Goal: Task Accomplishment & Management: Use online tool/utility

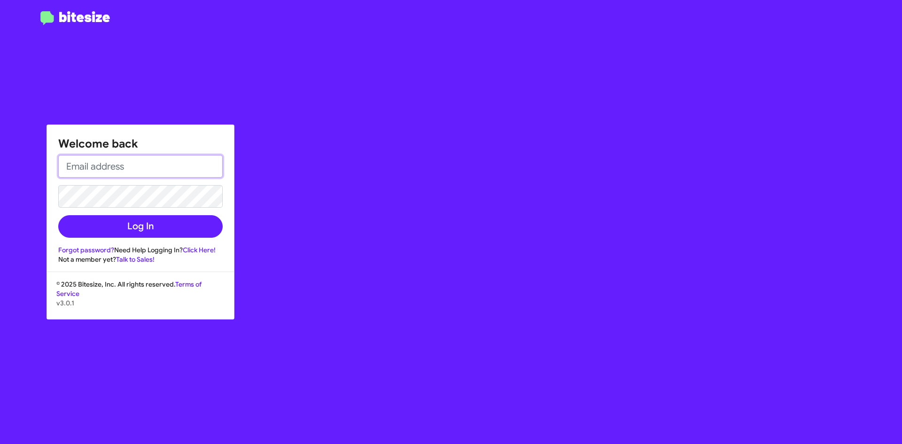
type input "[EMAIL_ADDRESS][DOMAIN_NAME]"
click at [171, 213] on form "[EMAIL_ADDRESS][DOMAIN_NAME] Log In" at bounding box center [140, 196] width 164 height 83
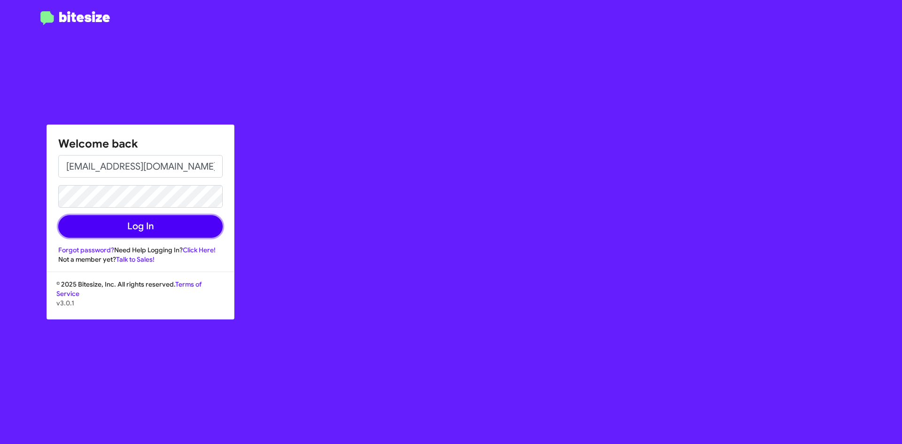
click at [160, 228] on button "Log In" at bounding box center [140, 226] width 164 height 23
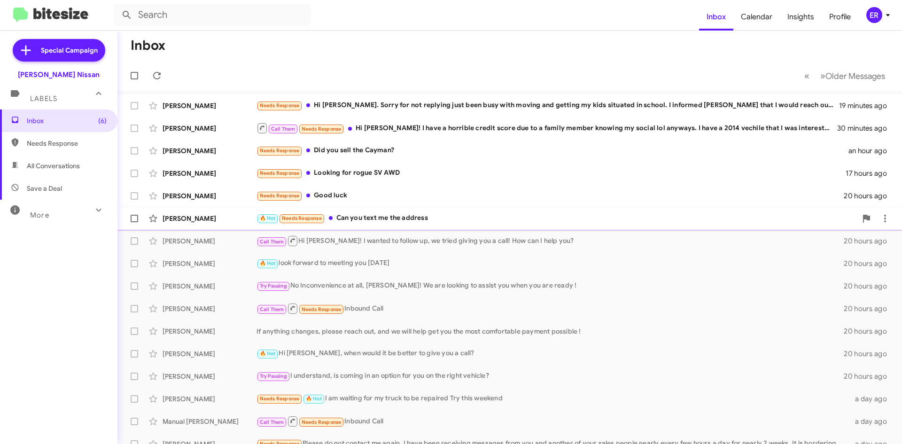
click at [392, 224] on div "[PERSON_NAME] 🔥 Hot Needs Response Can you text me the address a day ago" at bounding box center [509, 218] width 769 height 19
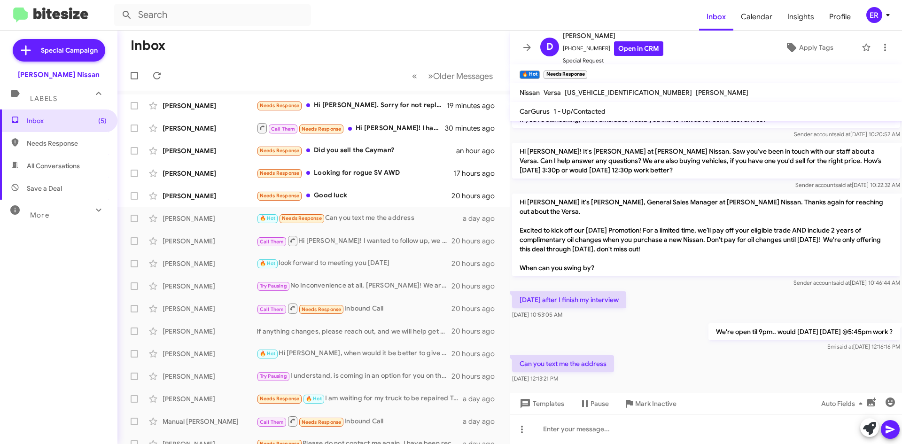
scroll to position [527, 0]
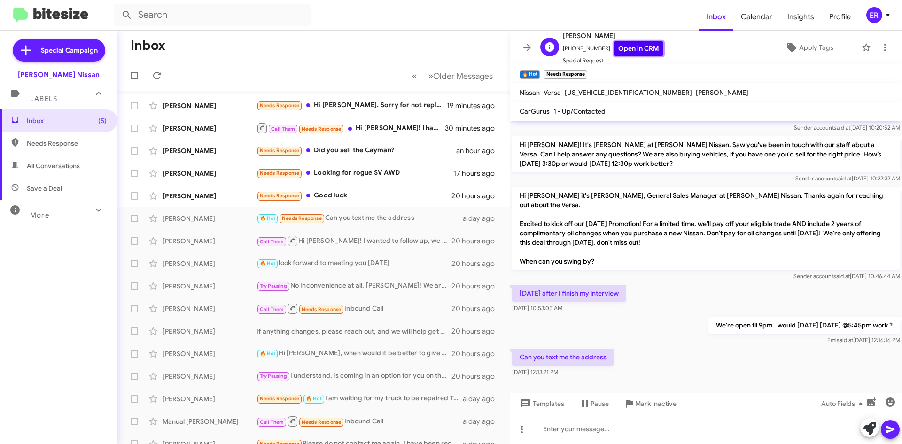
click at [636, 54] on link "Open in CRM" at bounding box center [638, 48] width 49 height 15
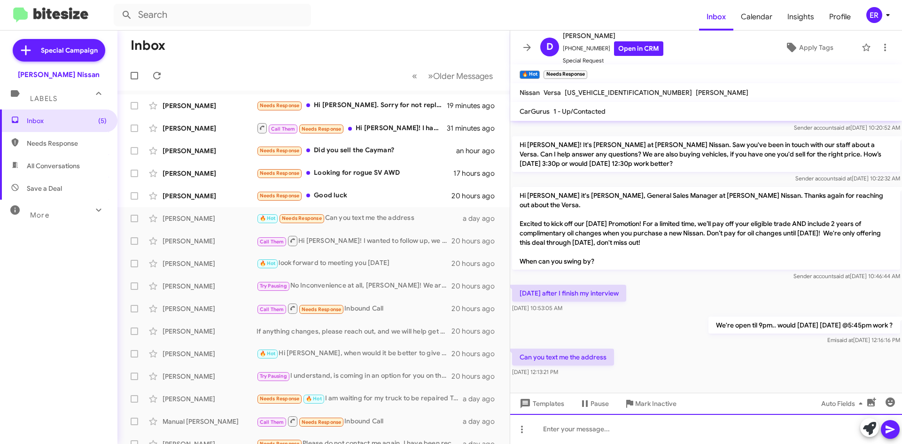
click at [664, 435] on div at bounding box center [706, 429] width 392 height 30
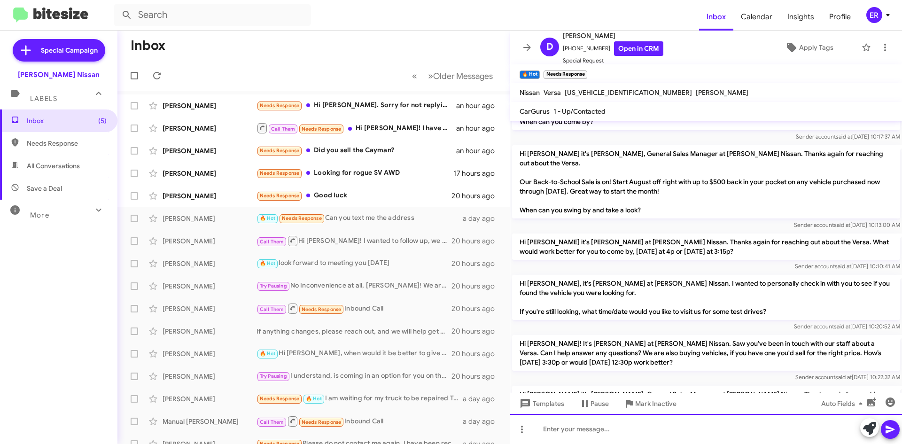
scroll to position [596, 0]
